Goal: Task Accomplishment & Management: Manage account settings

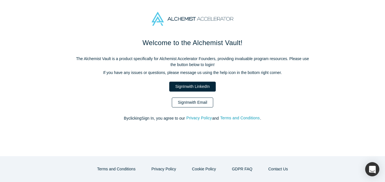
click at [190, 101] on link "Sign In with Email" at bounding box center [192, 102] width 41 height 10
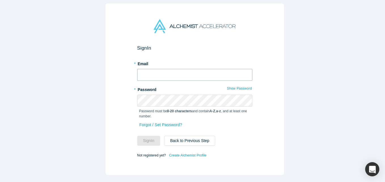
click at [160, 72] on input "text" at bounding box center [194, 75] width 115 height 12
type input "[EMAIL_ADDRESS][DOMAIN_NAME]"
click at [137, 136] on button "Sign In" at bounding box center [148, 141] width 23 height 10
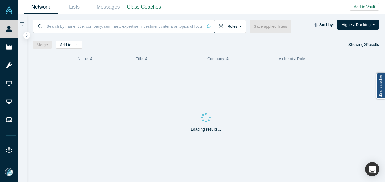
click at [59, 25] on input at bounding box center [124, 26] width 157 height 13
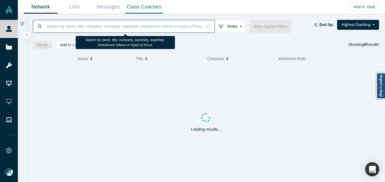
paste input "[PERSON_NAME]"
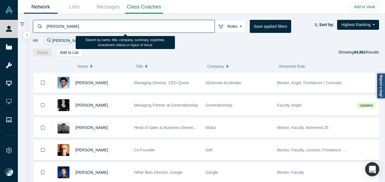
type input "[PERSON_NAME]"
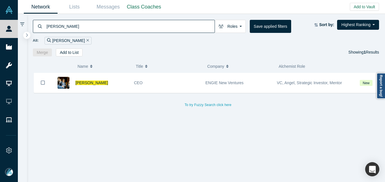
click at [95, 29] on input "[PERSON_NAME]" at bounding box center [130, 26] width 169 height 13
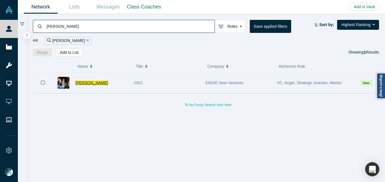
click at [85, 82] on span "[PERSON_NAME]" at bounding box center [91, 82] width 33 height 5
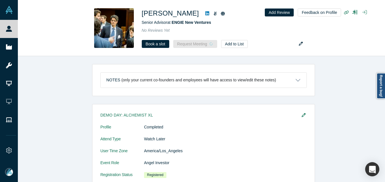
scroll to position [170, 0]
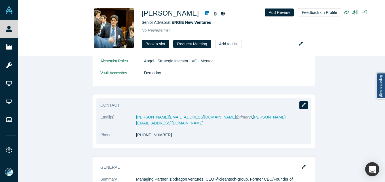
click at [302, 104] on icon "button" at bounding box center [303, 105] width 4 height 4
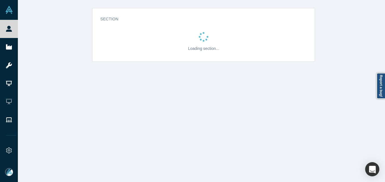
scroll to position [0, 0]
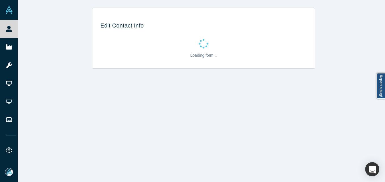
select select "US"
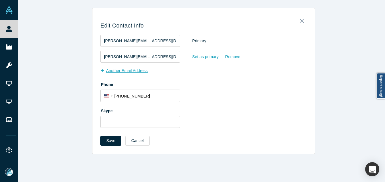
click at [132, 72] on button "Another Email Address" at bounding box center [126, 71] width 53 height 10
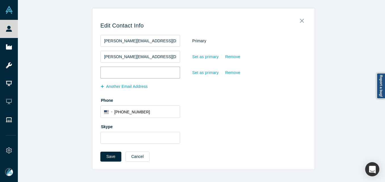
click at [144, 67] on input "email" at bounding box center [140, 73] width 80 height 12
paste input "[PERSON_NAME][EMAIL_ADDRESS][DOMAIN_NAME]"
type input "[PERSON_NAME][EMAIL_ADDRESS][DOMAIN_NAME]"
click at [111, 157] on button "Save" at bounding box center [110, 157] width 21 height 10
